Goal: Task Accomplishment & Management: Use online tool/utility

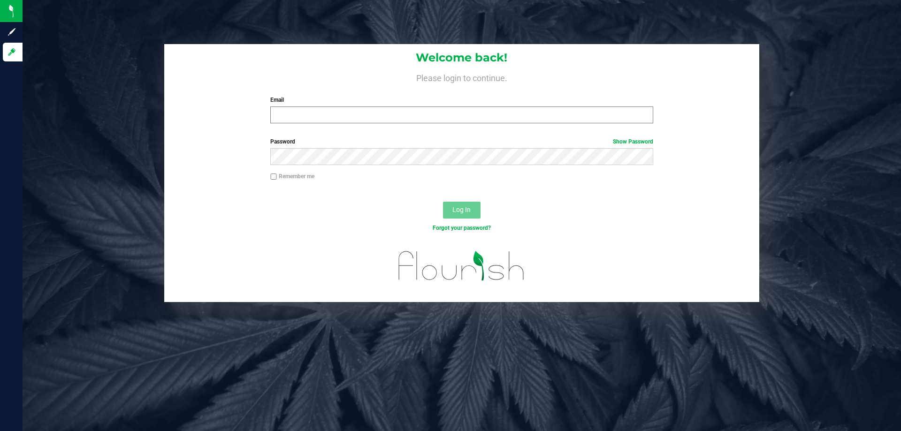
click at [286, 108] on div "Email Required Please format your email correctly." at bounding box center [461, 110] width 397 height 28
click at [292, 117] on input "Email" at bounding box center [461, 115] width 382 height 17
type input "[EMAIL_ADDRESS][DOMAIN_NAME]"
click at [443, 202] on button "Log In" at bounding box center [462, 210] width 38 height 17
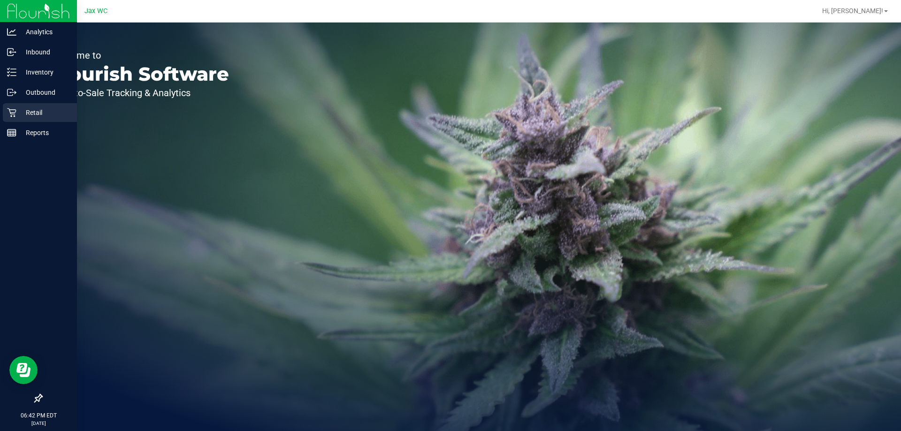
click at [8, 120] on div "Retail" at bounding box center [40, 112] width 74 height 19
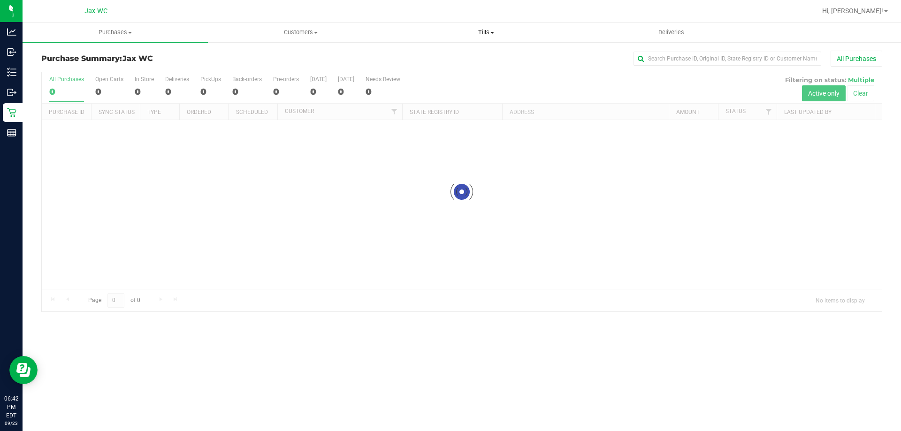
click at [480, 33] on span "Tills" at bounding box center [486, 32] width 184 height 8
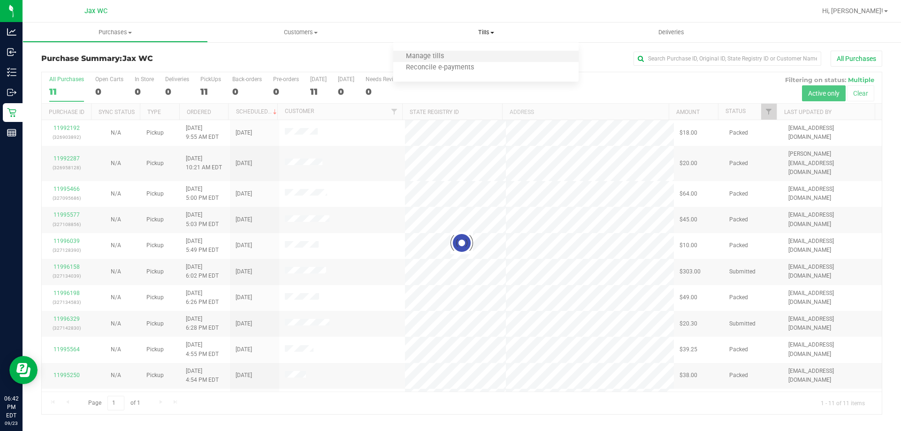
click at [466, 57] on li "Manage tills" at bounding box center [485, 56] width 185 height 11
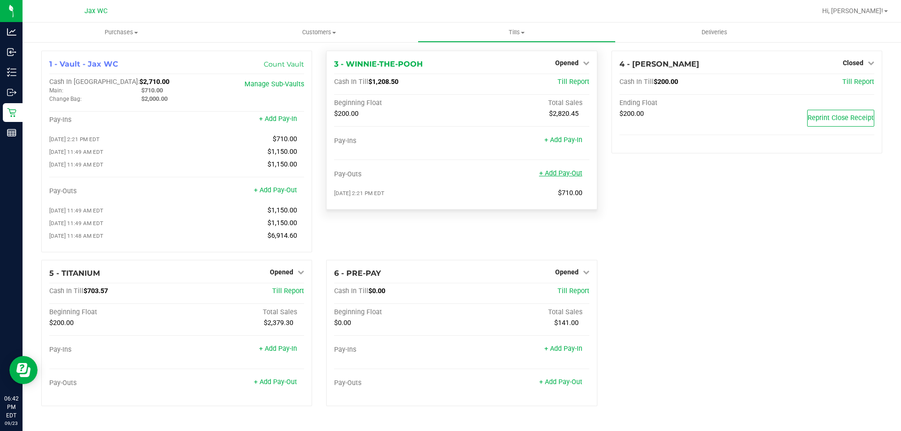
click at [569, 174] on link "+ Add Pay-Out" at bounding box center [560, 173] width 43 height 8
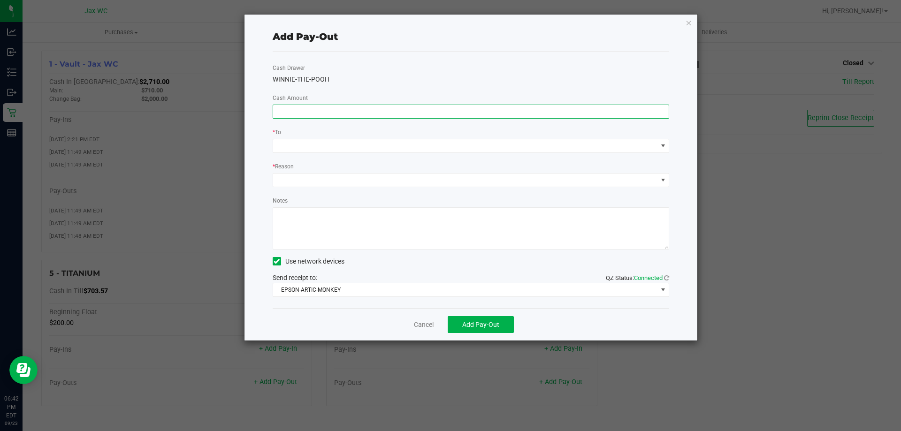
click at [359, 114] on input at bounding box center [471, 111] width 396 height 13
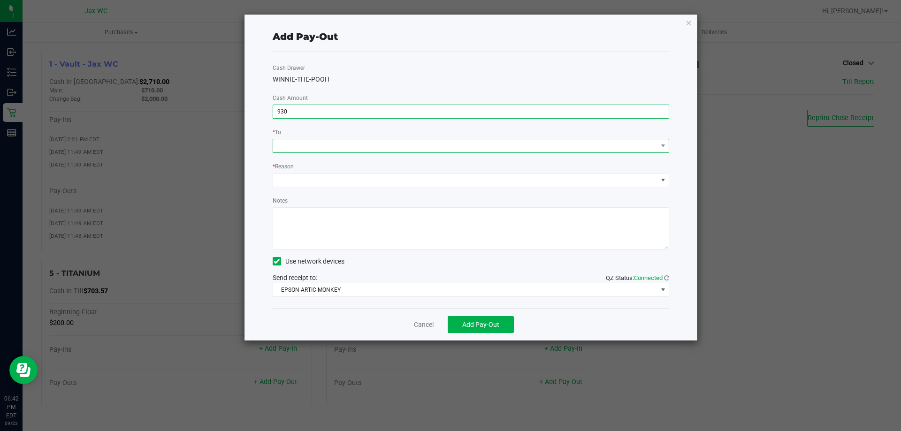
type input "$930.00"
click at [367, 144] on span at bounding box center [465, 145] width 384 height 13
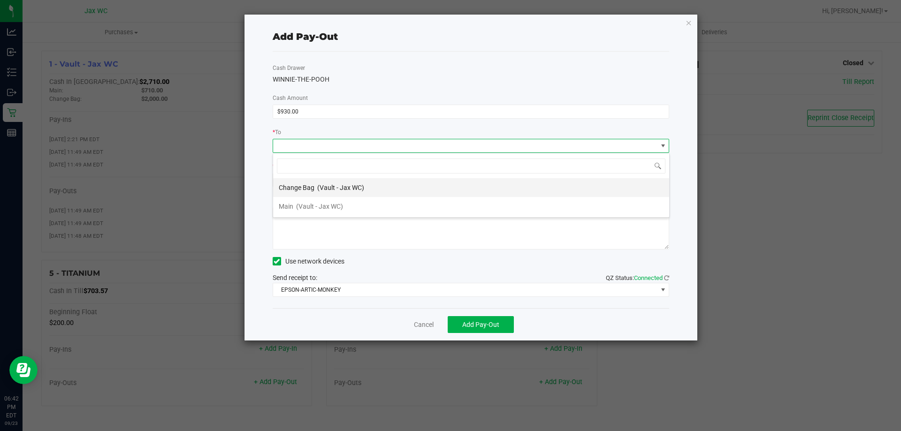
scroll to position [14, 397]
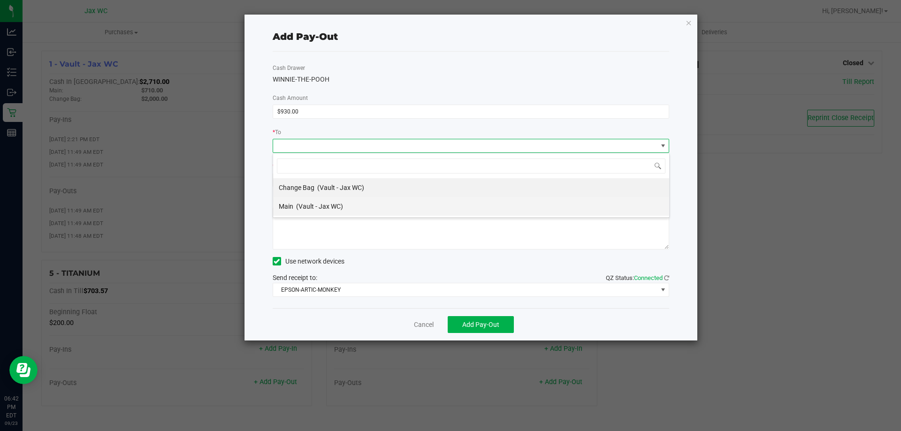
click at [342, 201] on div "Main (Vault - Jax WC)" at bounding box center [311, 206] width 64 height 17
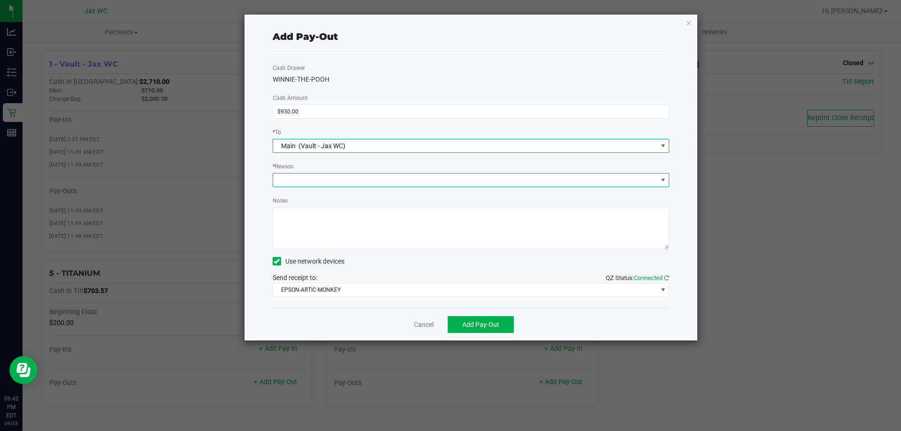
click at [312, 177] on span at bounding box center [465, 180] width 384 height 13
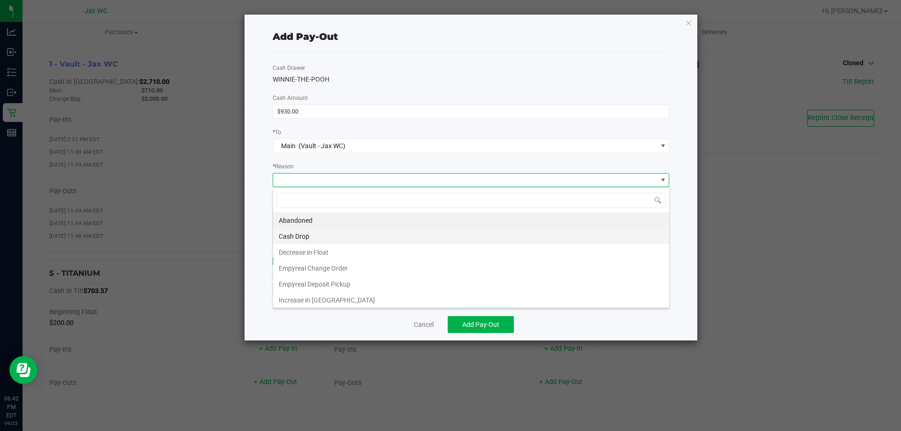
click at [319, 237] on li "Cash Drop" at bounding box center [471, 237] width 396 height 16
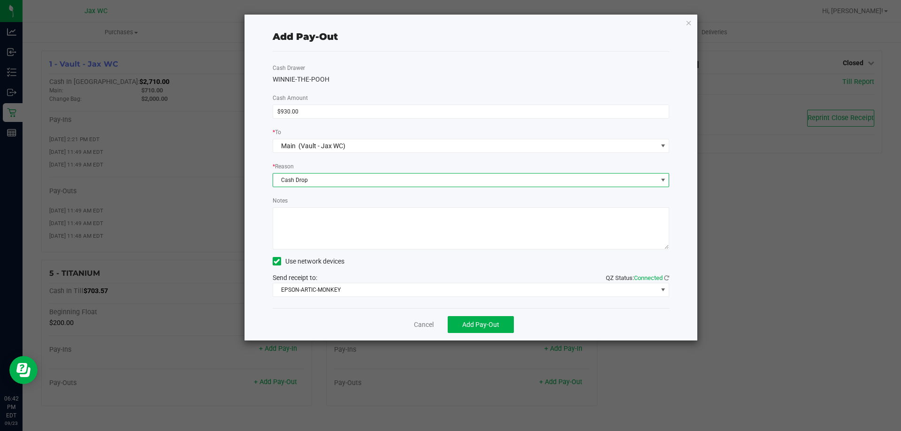
click at [324, 243] on textarea "Notes" at bounding box center [471, 228] width 397 height 42
type textarea "A.S."
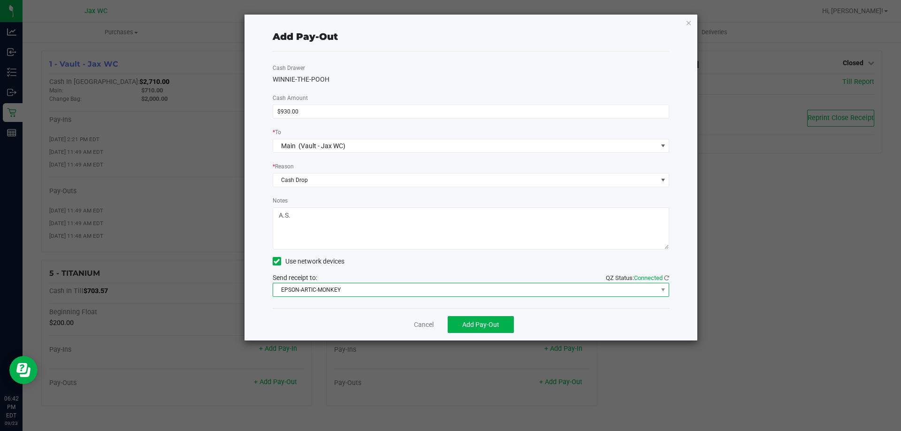
click at [354, 290] on span "EPSON-ARTIC-MONKEY" at bounding box center [465, 289] width 384 height 13
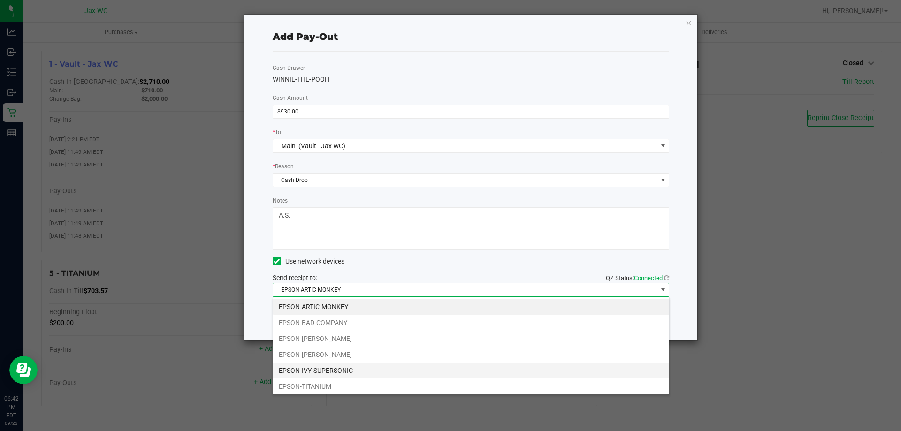
click at [364, 374] on li "EPSON-IVY-SUPERSONIC" at bounding box center [471, 371] width 396 height 16
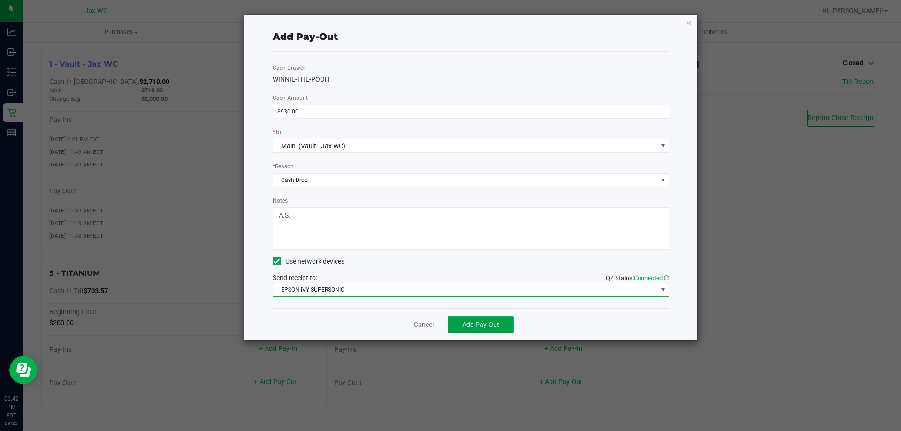
drag, startPoint x: 475, startPoint y: 320, endPoint x: 484, endPoint y: 320, distance: 9.4
click at [475, 321] on button "Add Pay-Out" at bounding box center [481, 324] width 66 height 17
